Goal: Find specific page/section: Find specific page/section

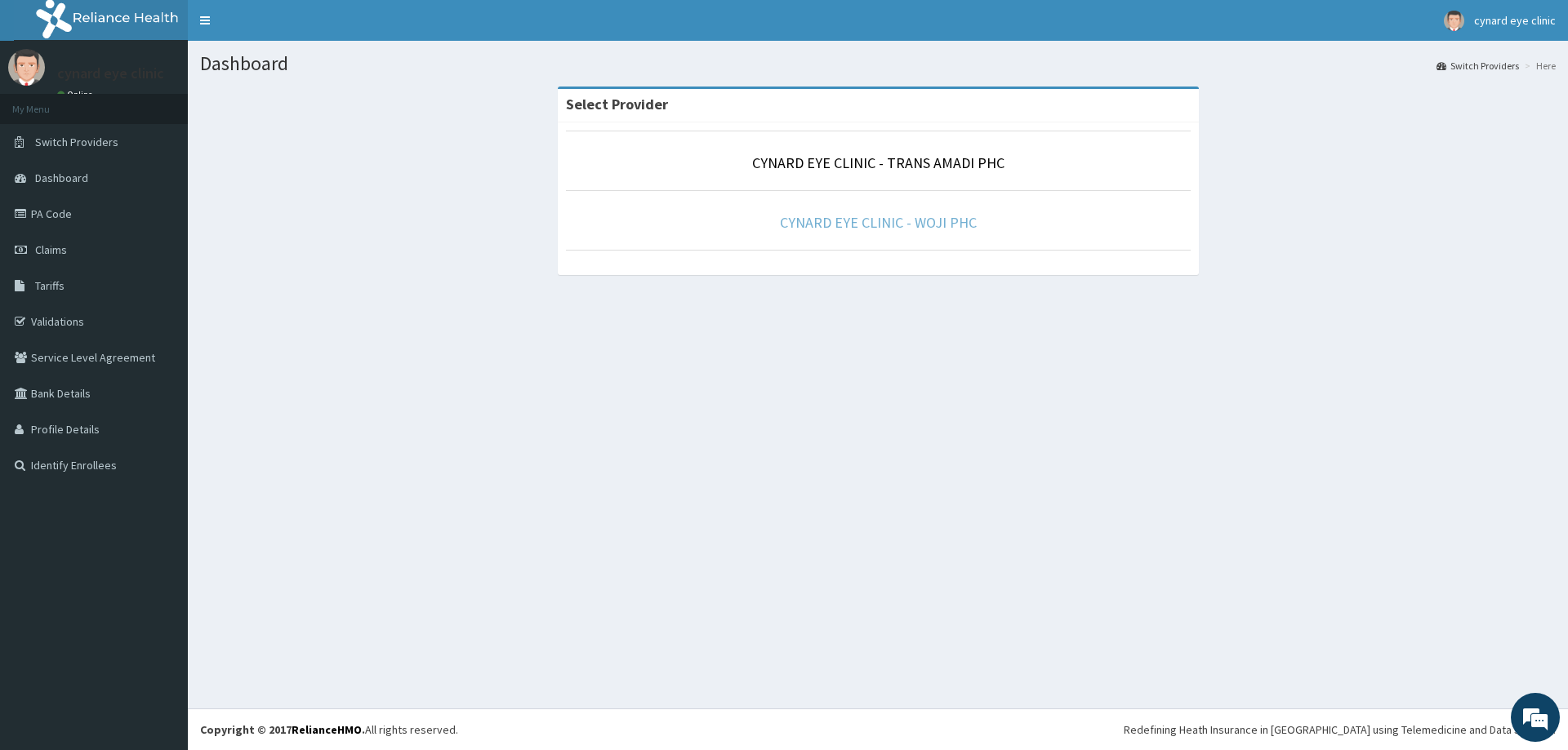
click at [871, 218] on link "CYNARD EYE CLINIC - WOJI PHC" at bounding box center [877, 223] width 197 height 19
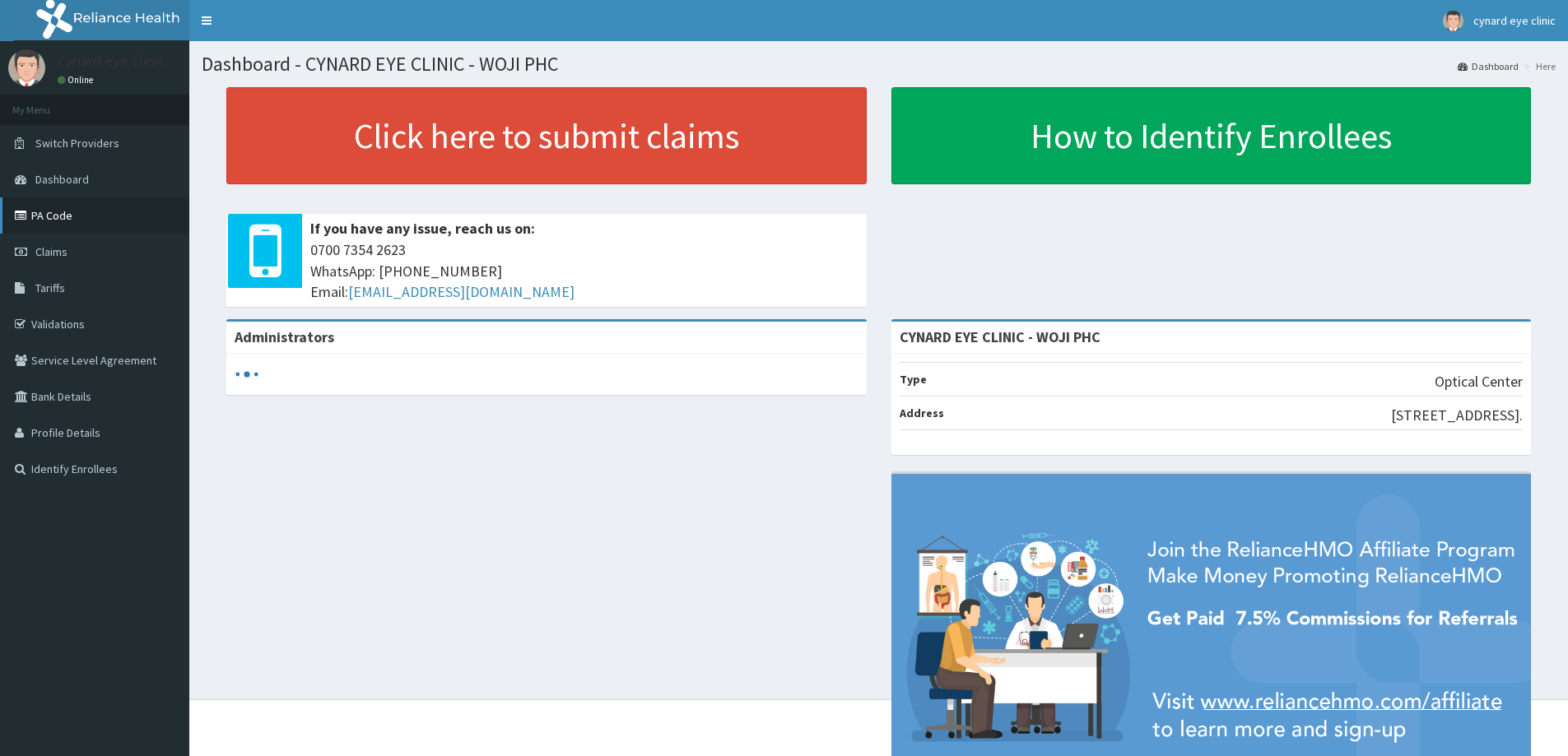
click at [37, 213] on link "PA Code" at bounding box center [95, 216] width 189 height 36
